Goal: Information Seeking & Learning: Find specific fact

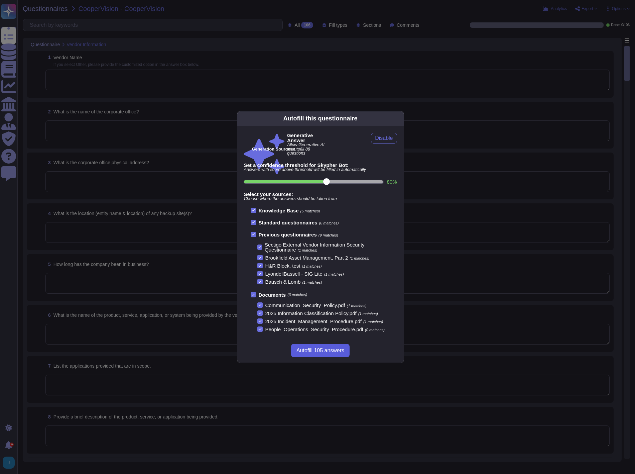
click at [325, 350] on span "Autofill 105 answers" at bounding box center [321, 350] width 48 height 5
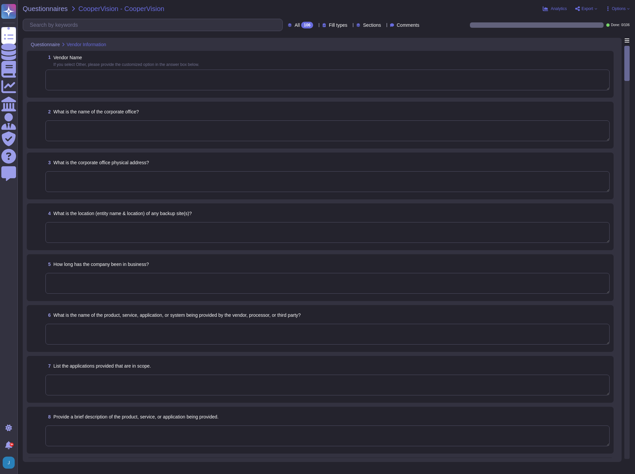
type textarea "Sectigo Limited"
type textarea "The name of the corporate office is Sectigo."
type textarea "The corporate office physical address is 8800 E. Raintree Drive, Suite 110, Sco…"
type textarea "The backup sites are located in Secaucus, New Jersey, and Manchester, England."
type textarea "The company has been in business for more than 25 years."
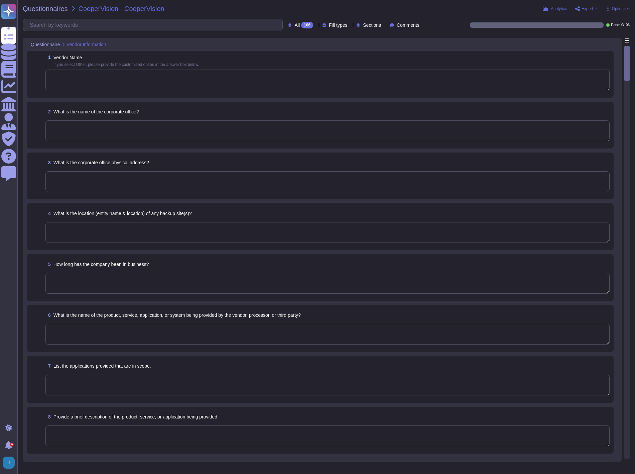
type textarea "The name of the product being provided by the vendor is "Sectigo Certificate Ma…"
type textarea "<p>Sectigo Certificate Manager. Digital certificates.</p>"
type textarea "Sectigo offers a comprehensive range of digital identity solutions and certific…"
type textarea "The important publicly facing URLs in scope for the assessment include www.sect…"
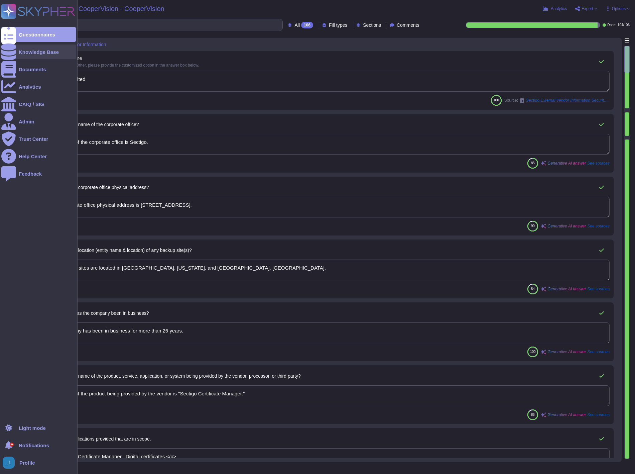
click at [24, 46] on div "Knowledge Base" at bounding box center [38, 51] width 75 height 15
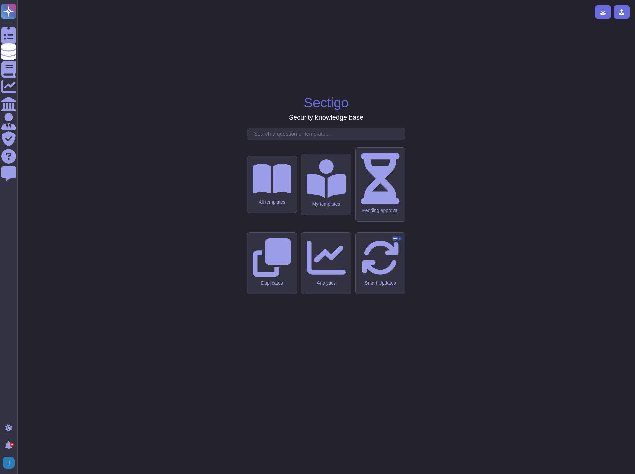
click at [288, 140] on input "text" at bounding box center [328, 134] width 154 height 12
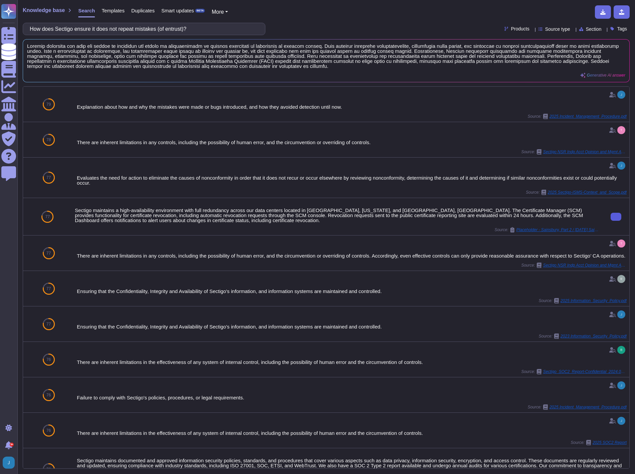
drag, startPoint x: 213, startPoint y: 25, endPoint x: 2, endPoint y: -7, distance: 213.5
click at [2, 0] on html "Questionnaires Knowledge Base Documents Analytics CAIQ / SIG Admin Trust Center…" at bounding box center [317, 237] width 635 height 474
paste input "our technology works as expected?"
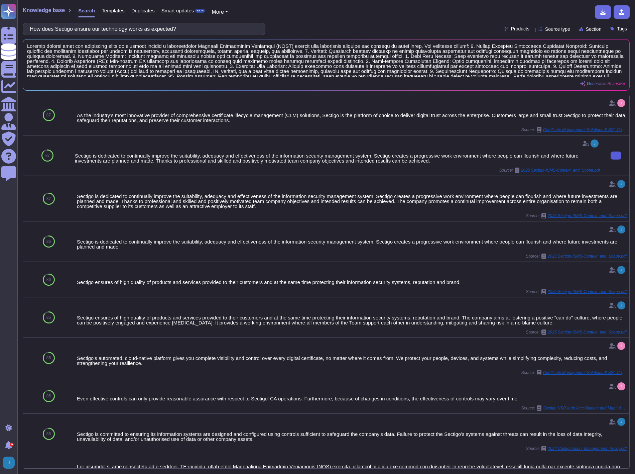
type input "How does Sectigo ensure our technology works as expected?"
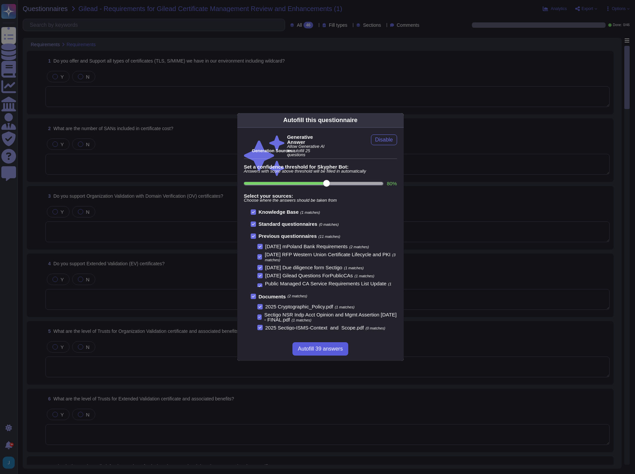
click at [314, 350] on span "Autofill 39 answers" at bounding box center [320, 348] width 45 height 5
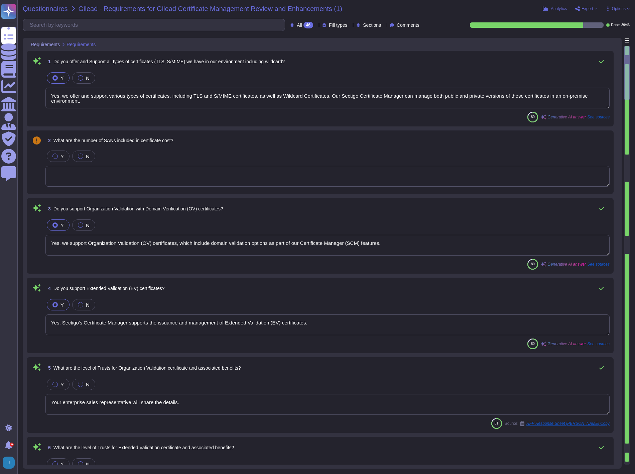
click at [40, 9] on span "Questionnaires" at bounding box center [45, 8] width 45 height 7
